Goal: Information Seeking & Learning: Find specific fact

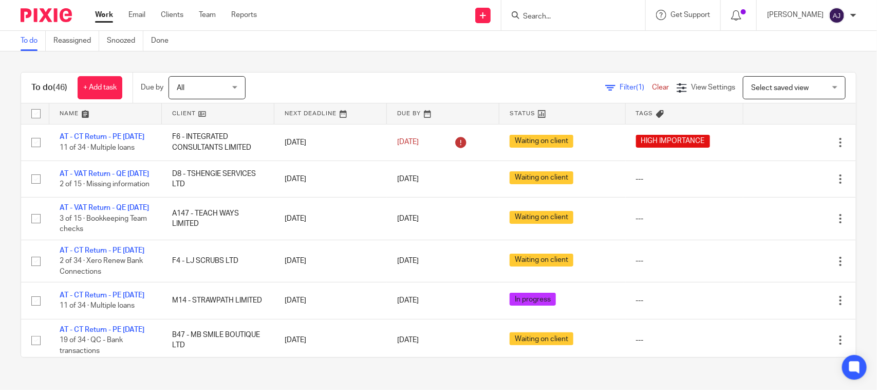
scroll to position [2325, 0]
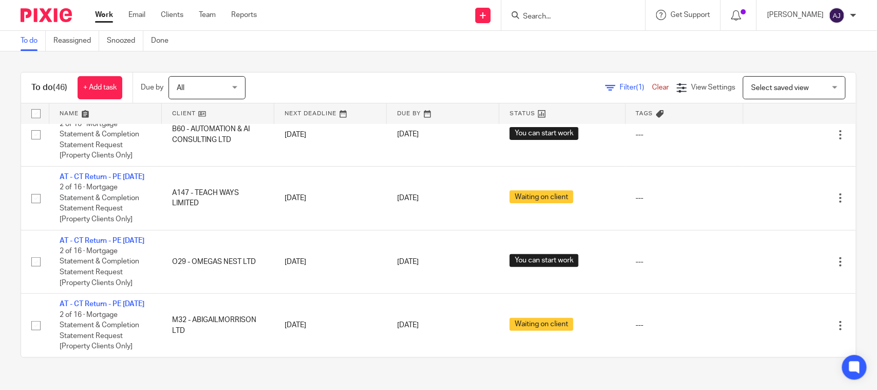
click at [440, 70] on div "To do (46) + Add task Due by All All Today Tomorrow This week Next week This mo…" at bounding box center [438, 214] width 877 height 326
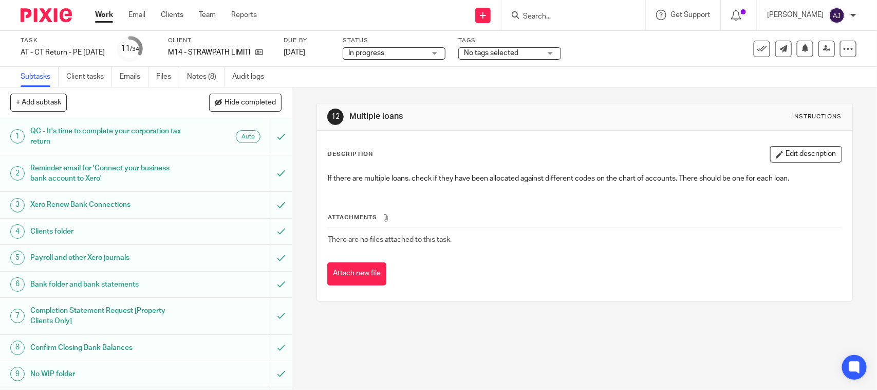
click at [661, 86] on div "Subtasks Client tasks Emails Files Notes (8) Audit logs" at bounding box center [438, 77] width 877 height 21
click at [556, 14] on input "Search" at bounding box center [568, 16] width 92 height 9
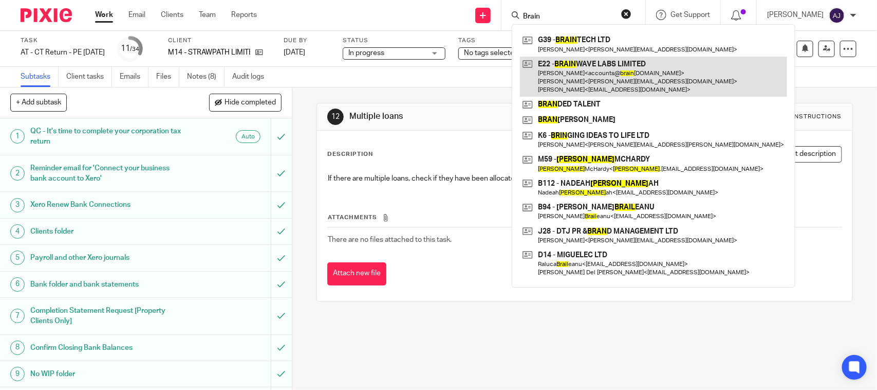
type input "Brain"
click at [587, 73] on link at bounding box center [653, 77] width 267 height 41
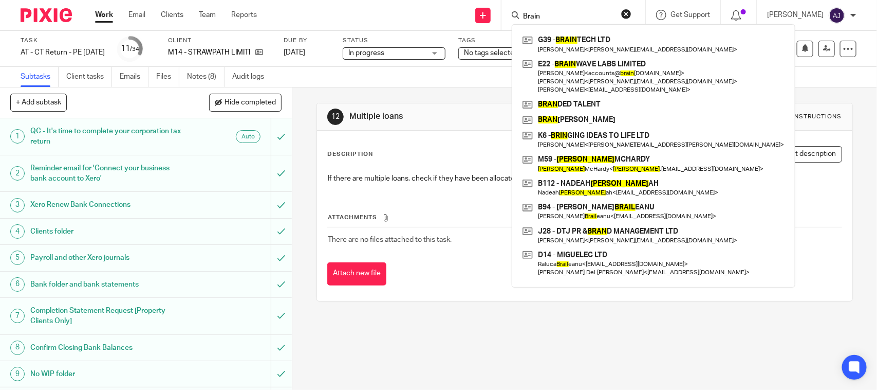
click at [373, 91] on div "12 Multiple loans Instructions Description Edit description If there are multip…" at bounding box center [585, 201] width 536 height 229
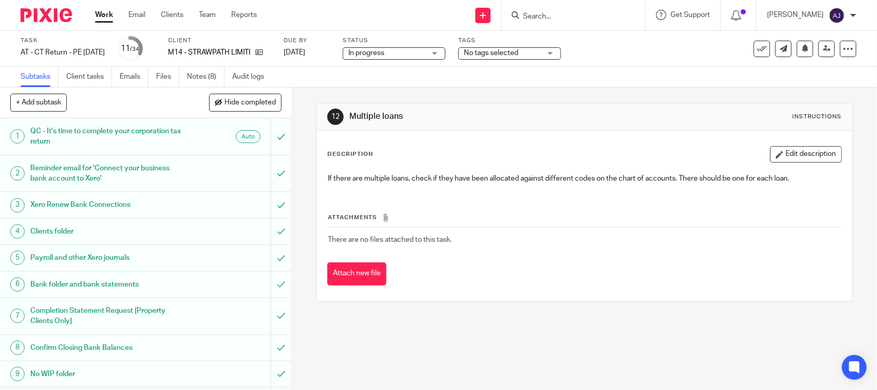
click at [547, 21] on input "Search" at bounding box center [568, 16] width 92 height 9
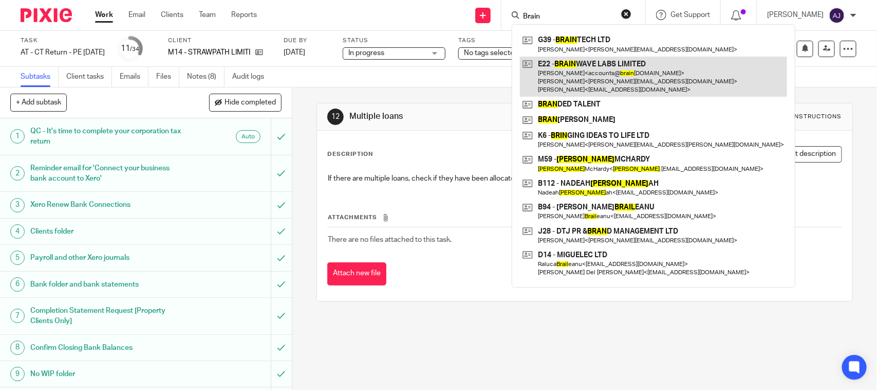
type input "Brain"
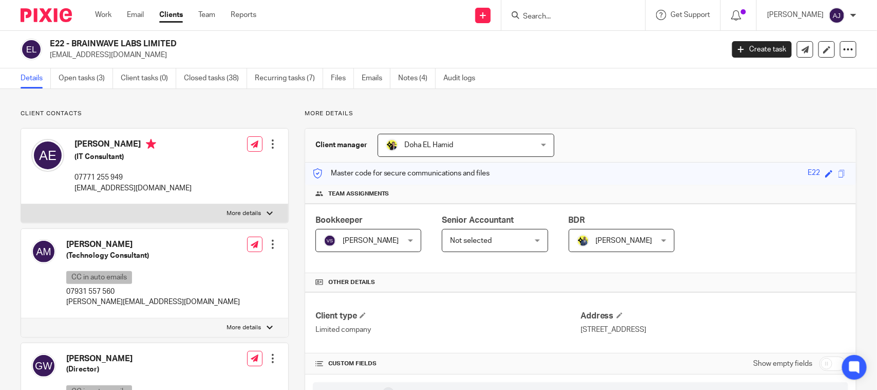
scroll to position [754, 0]
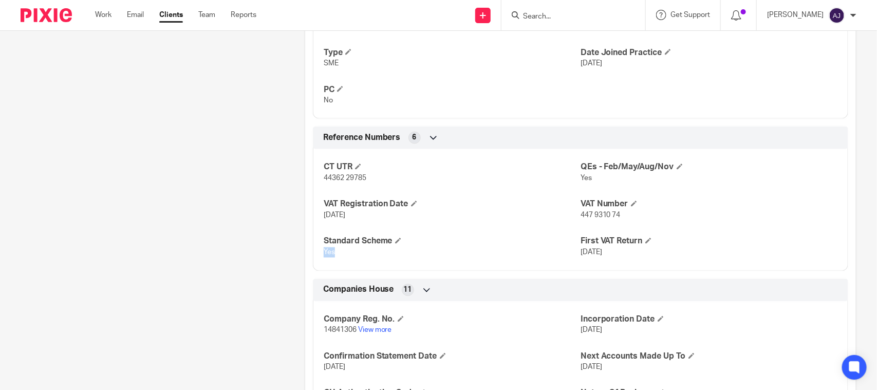
drag, startPoint x: 320, startPoint y: 249, endPoint x: 404, endPoint y: 247, distance: 84.3
click at [399, 249] on div "CT UTR 44362 29785 QEs - Feb/May/Aug/Nov Yes VAT Registration Date [DATE] VAT N…" at bounding box center [580, 205] width 535 height 129
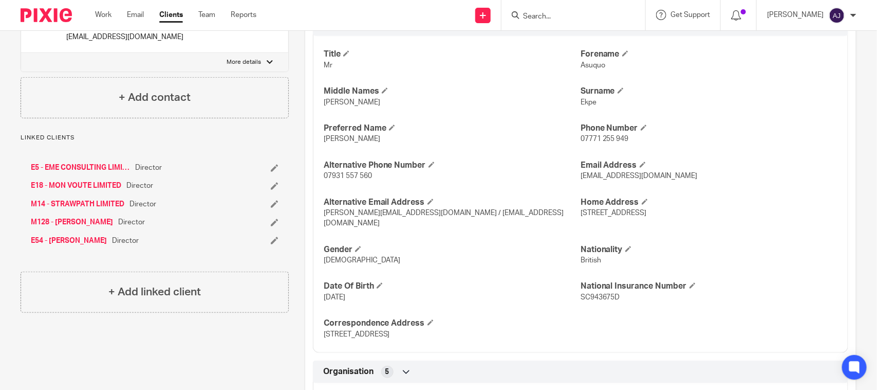
scroll to position [0, 0]
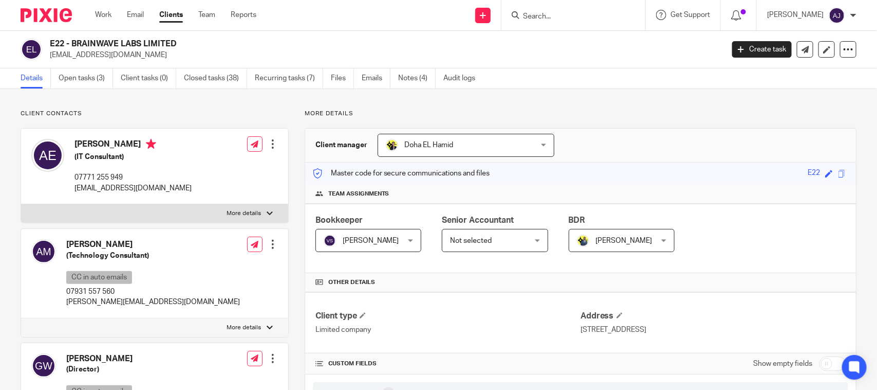
click at [422, 40] on h2 "E22 - BRAINWAVE LABS LIMITED" at bounding box center [316, 44] width 533 height 11
click at [78, 78] on link "Open tasks (3)" at bounding box center [86, 78] width 54 height 20
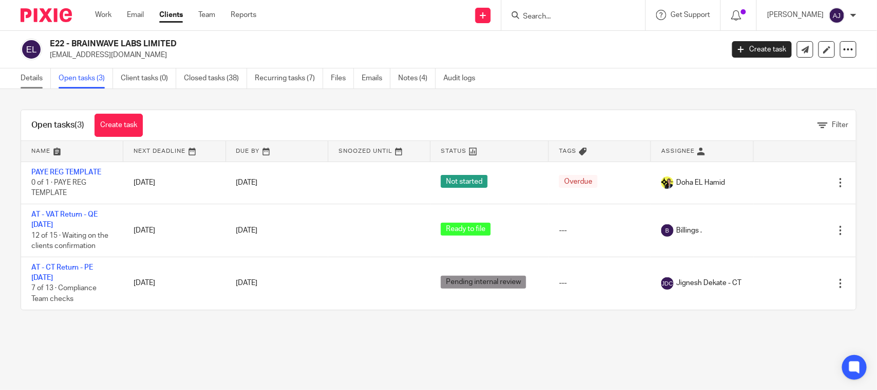
click at [32, 85] on link "Details" at bounding box center [36, 78] width 30 height 20
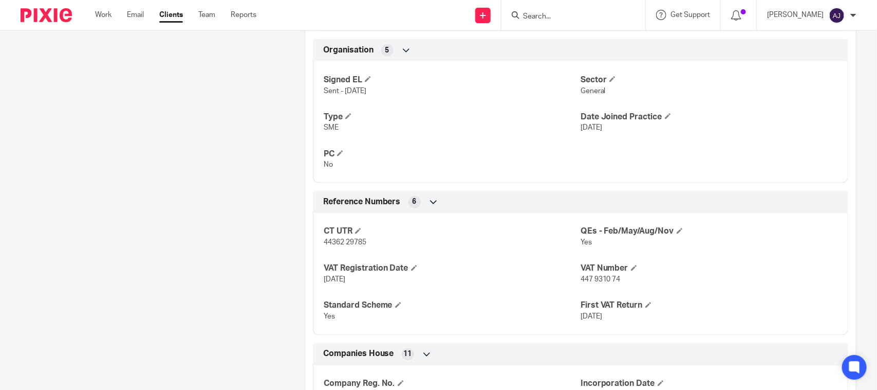
scroll to position [835, 0]
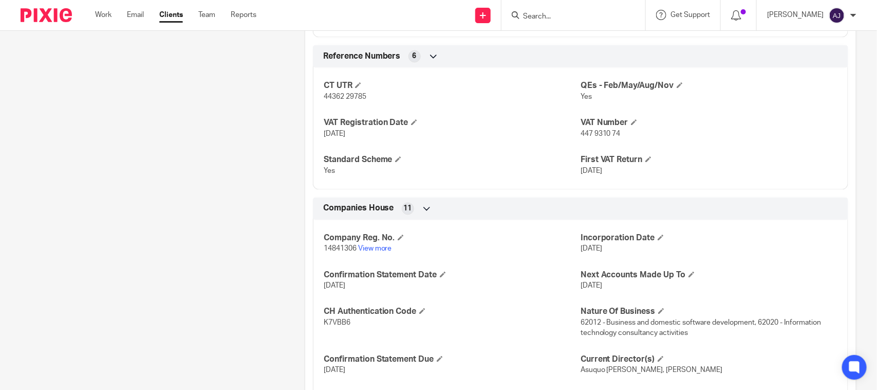
drag, startPoint x: 572, startPoint y: 276, endPoint x: 615, endPoint y: 280, distance: 43.3
click at [614, 280] on div "Company Reg. No. 14841306 View more Incorporation Date 2 May 2023 Confirmation …" at bounding box center [580, 337] width 535 height 250
click at [620, 281] on p "31 May 2025" at bounding box center [709, 286] width 257 height 10
drag, startPoint x: 615, startPoint y: 279, endPoint x: 574, endPoint y: 276, distance: 40.7
click at [581, 282] on span "[DATE]" at bounding box center [592, 285] width 22 height 7
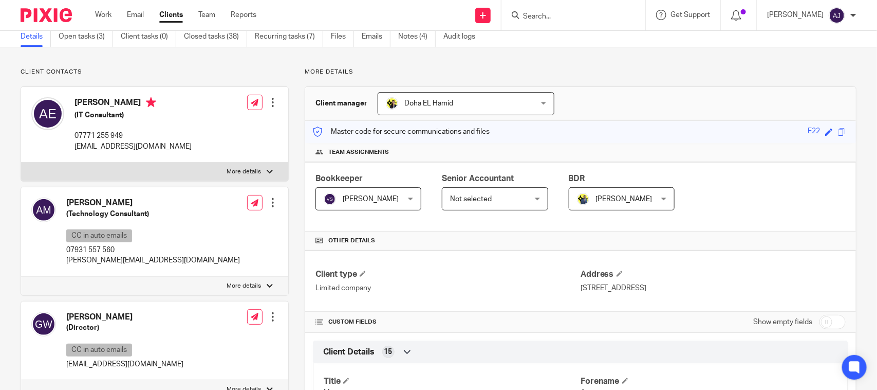
scroll to position [64, 0]
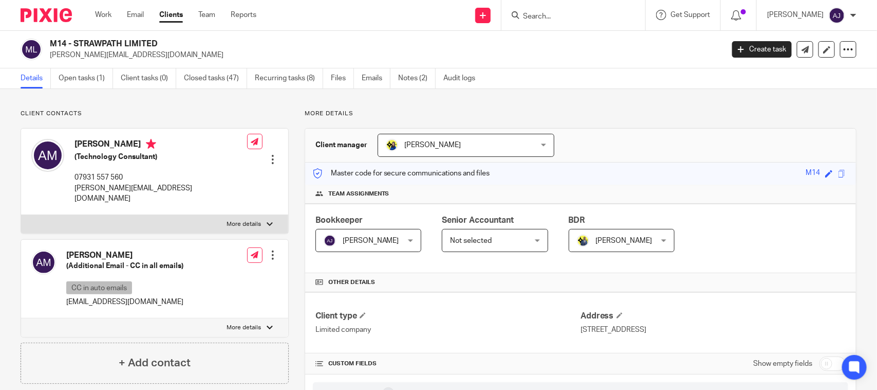
scroll to position [64, 0]
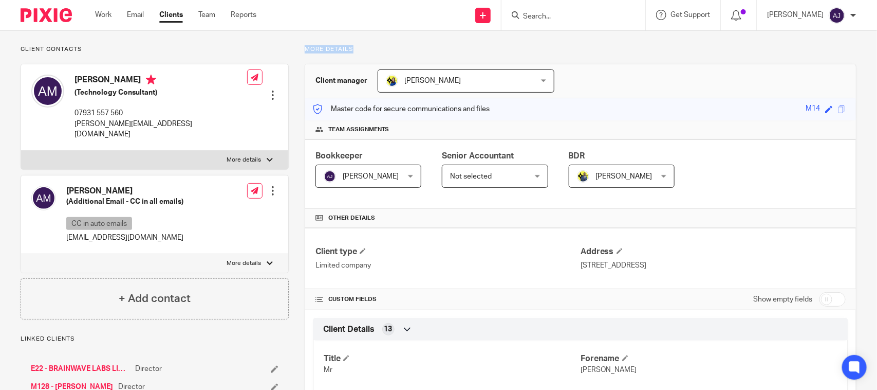
drag, startPoint x: 354, startPoint y: 46, endPoint x: 285, endPoint y: 46, distance: 68.3
drag, startPoint x: 301, startPoint y: 52, endPoint x: 357, endPoint y: 52, distance: 56.5
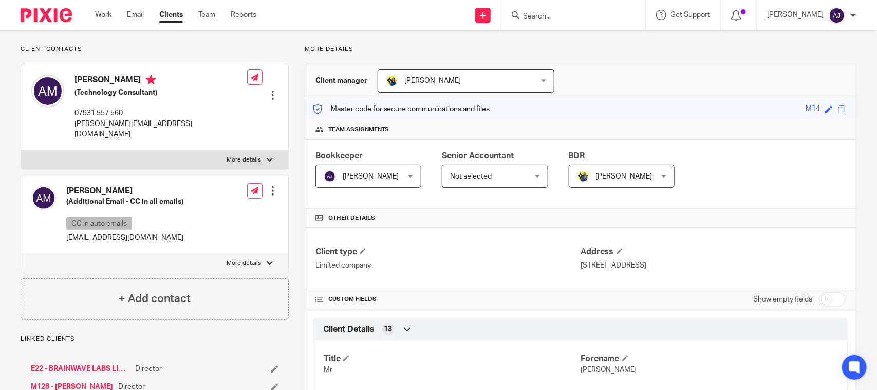
drag, startPoint x: 353, startPoint y: 49, endPoint x: 303, endPoint y: 40, distance: 50.2
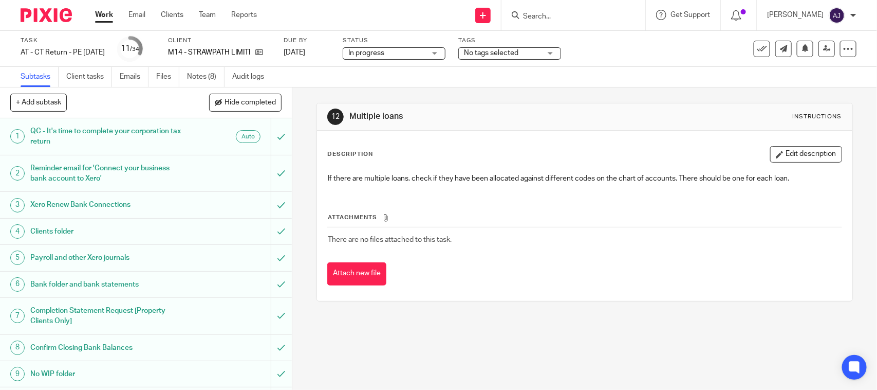
drag, startPoint x: 568, startPoint y: 36, endPoint x: 567, endPoint y: 27, distance: 8.8
click at [567, 28] on body "Work Email Clients Team Reports Work Email Clients Team Reports Settings Send n…" at bounding box center [438, 195] width 877 height 390
click at [564, 19] on input "Search" at bounding box center [568, 16] width 92 height 9
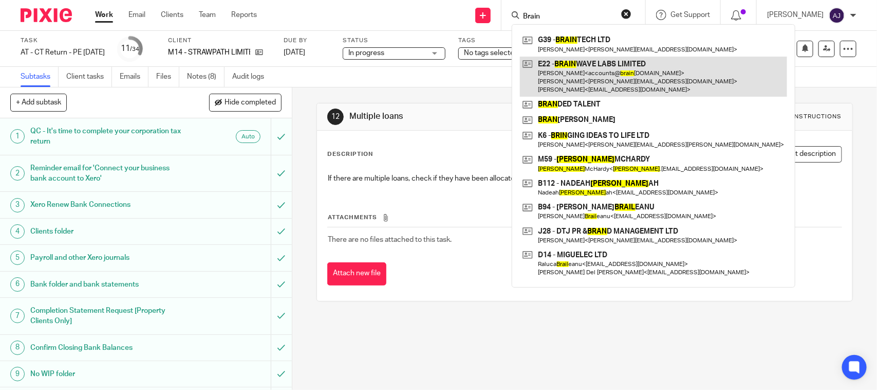
type input "Brain"
click at [594, 67] on link at bounding box center [653, 77] width 267 height 41
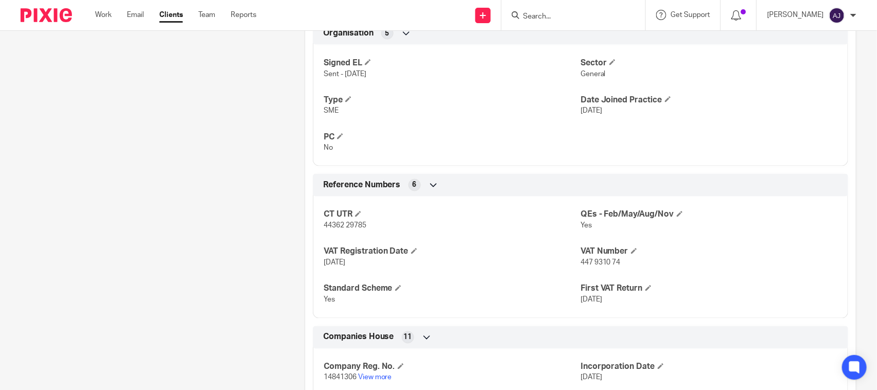
scroll to position [988, 0]
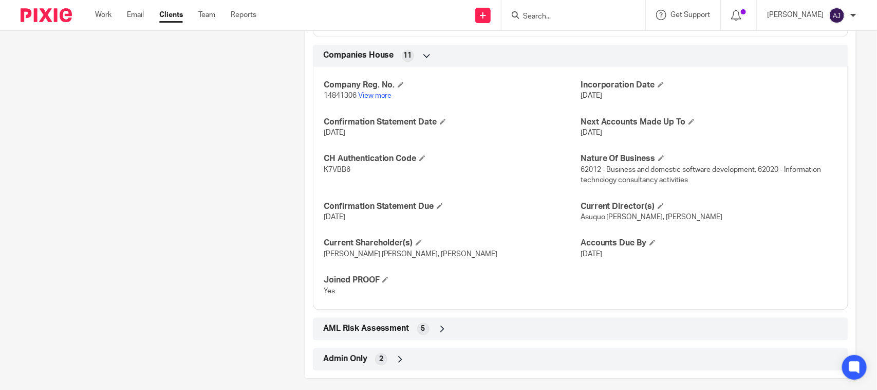
drag, startPoint x: 569, startPoint y: 121, endPoint x: 678, endPoint y: 106, distance: 110.5
click at [677, 106] on div "Company Reg. No. 14841306 View more Incorporation Date [DATE] Confirmation Stat…" at bounding box center [580, 184] width 535 height 250
click at [640, 127] on p "[DATE]" at bounding box center [709, 132] width 257 height 10
drag, startPoint x: 629, startPoint y: 127, endPoint x: 500, endPoint y: 142, distance: 130.3
click at [516, 142] on div "Company Reg. No. 14841306 View more Incorporation Date [DATE] Confirmation Stat…" at bounding box center [580, 184] width 535 height 250
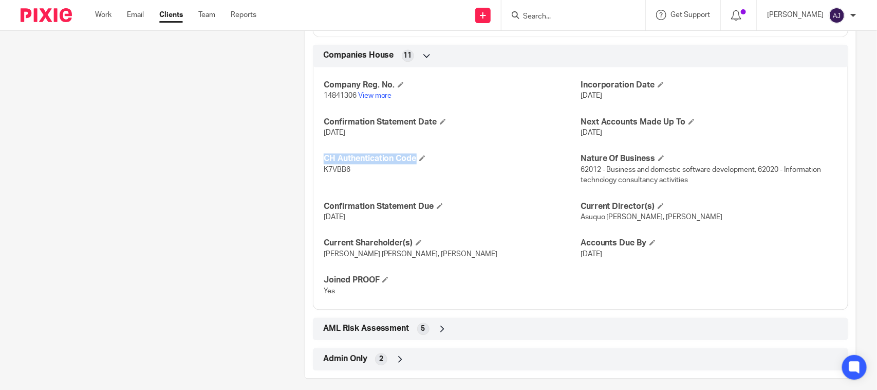
drag, startPoint x: 566, startPoint y: 126, endPoint x: 656, endPoint y: 124, distance: 89.9
click at [656, 124] on div "Company Reg. No. 14841306 View more Incorporation Date [DATE] Confirmation Stat…" at bounding box center [580, 184] width 535 height 250
click at [656, 127] on p "[DATE]" at bounding box center [709, 132] width 257 height 10
